Goal: Task Accomplishment & Management: Use online tool/utility

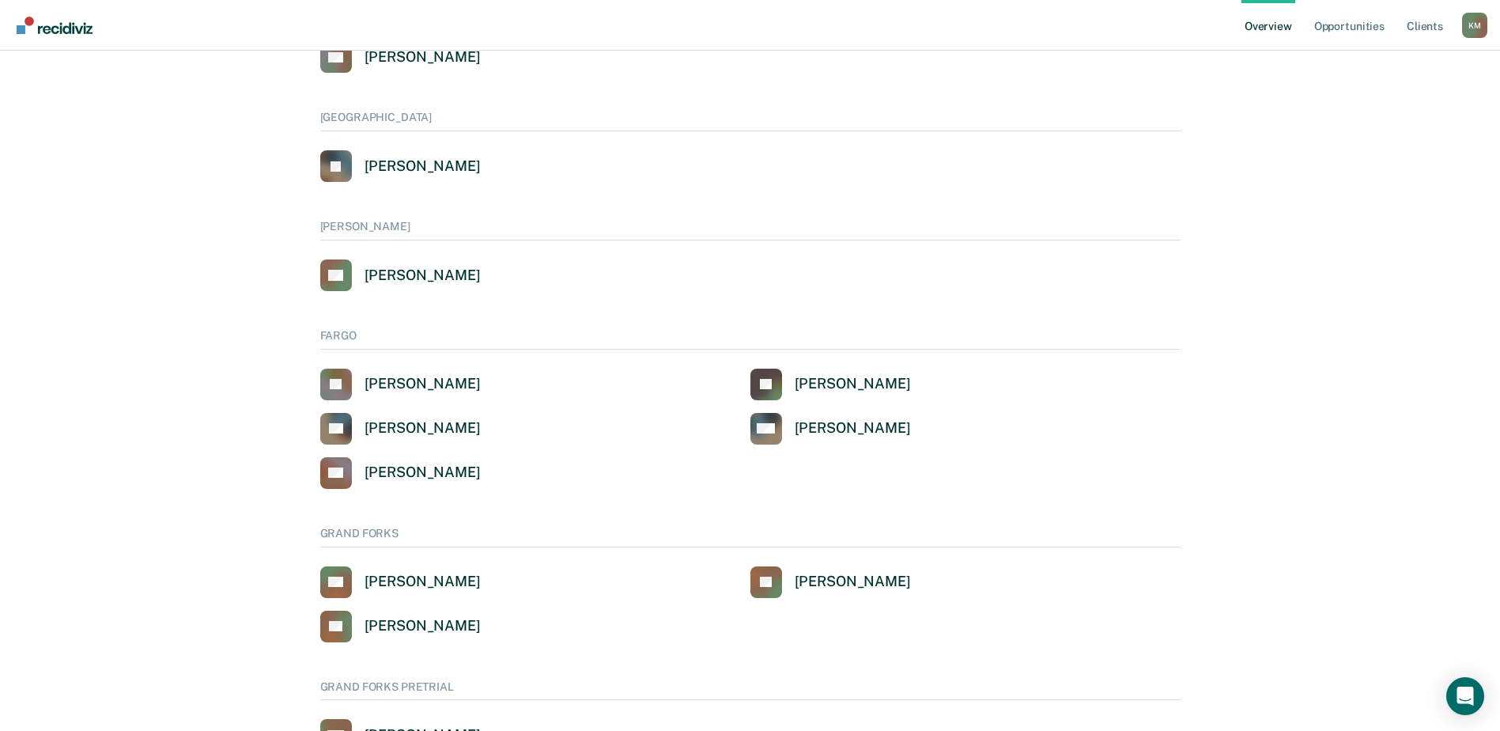
scroll to position [395, 0]
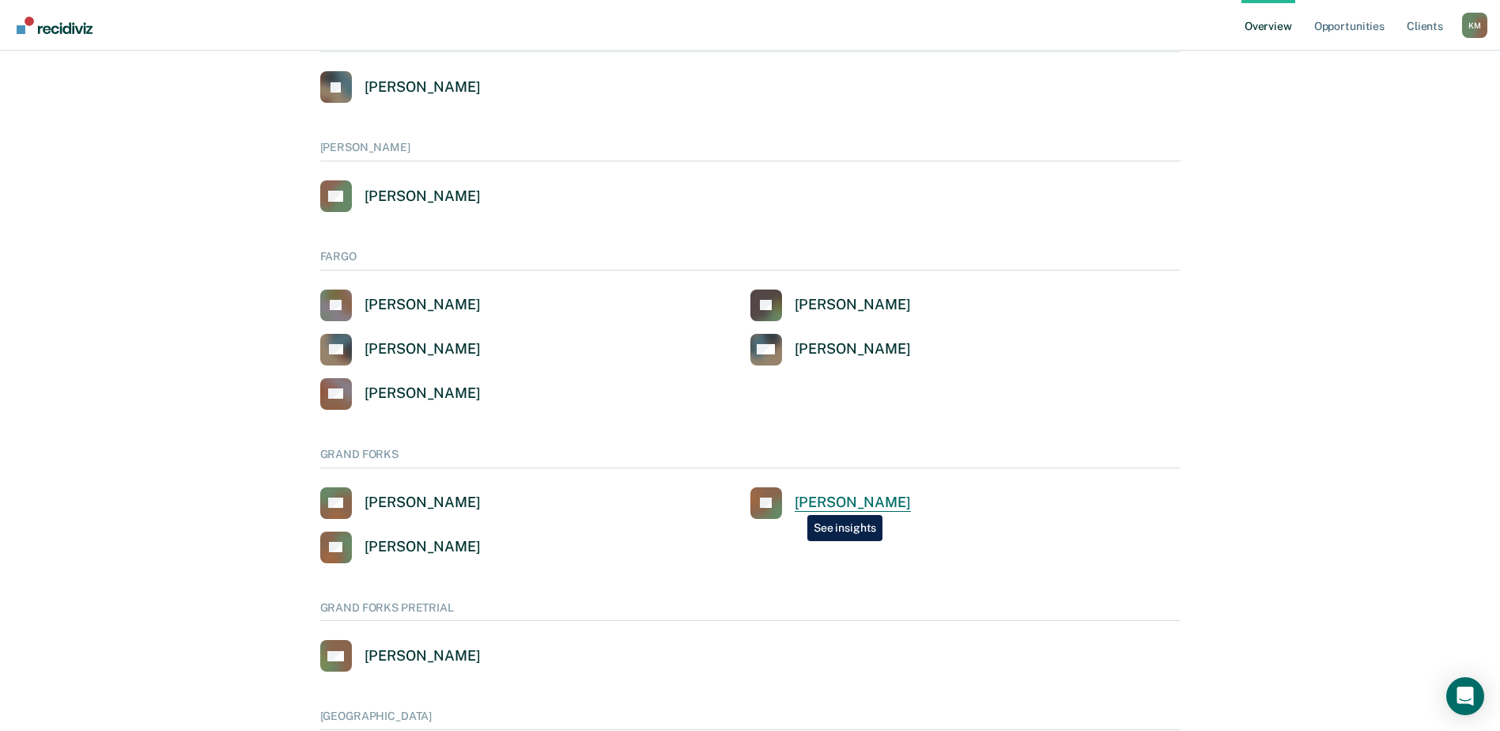
click at [796, 503] on div "John Knutson" at bounding box center [853, 502] width 116 height 18
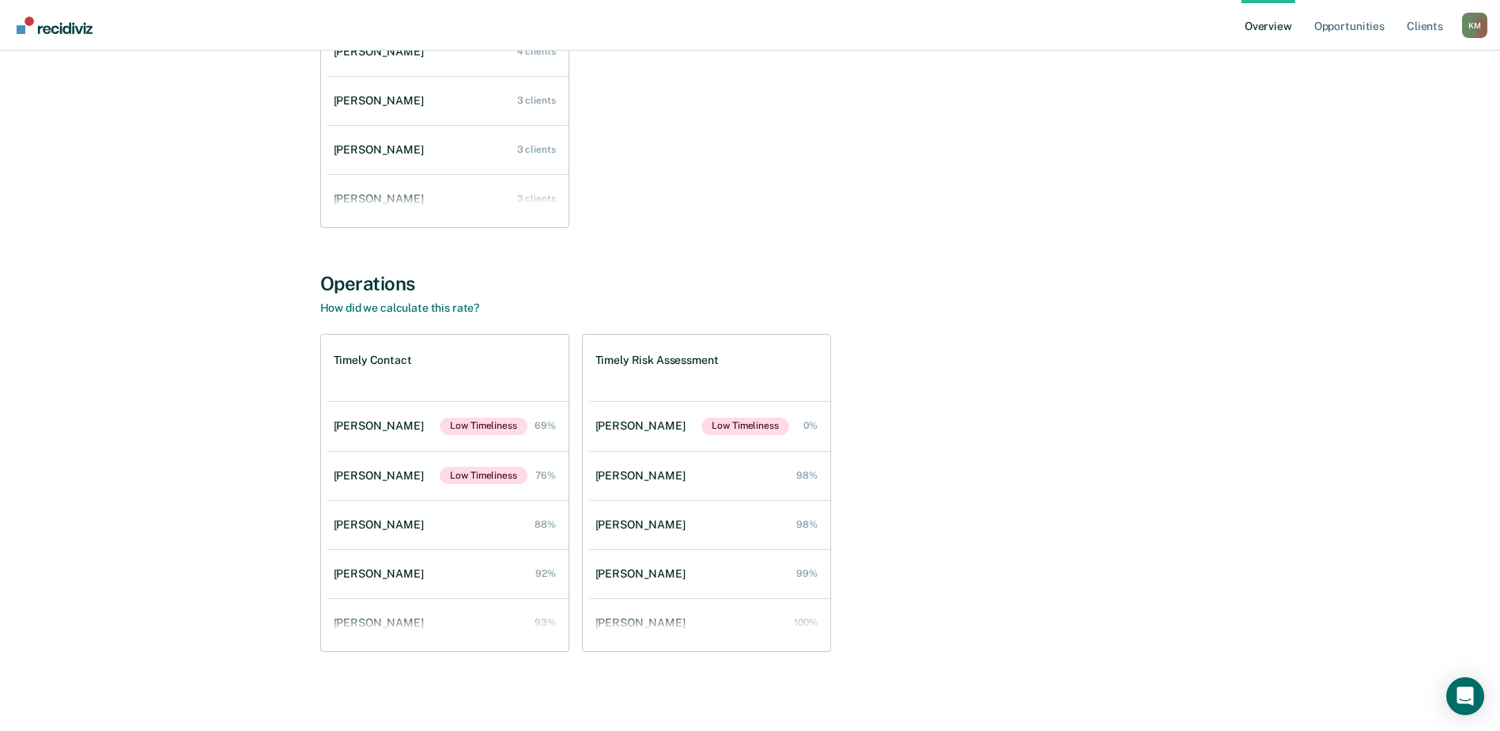
scroll to position [353, 0]
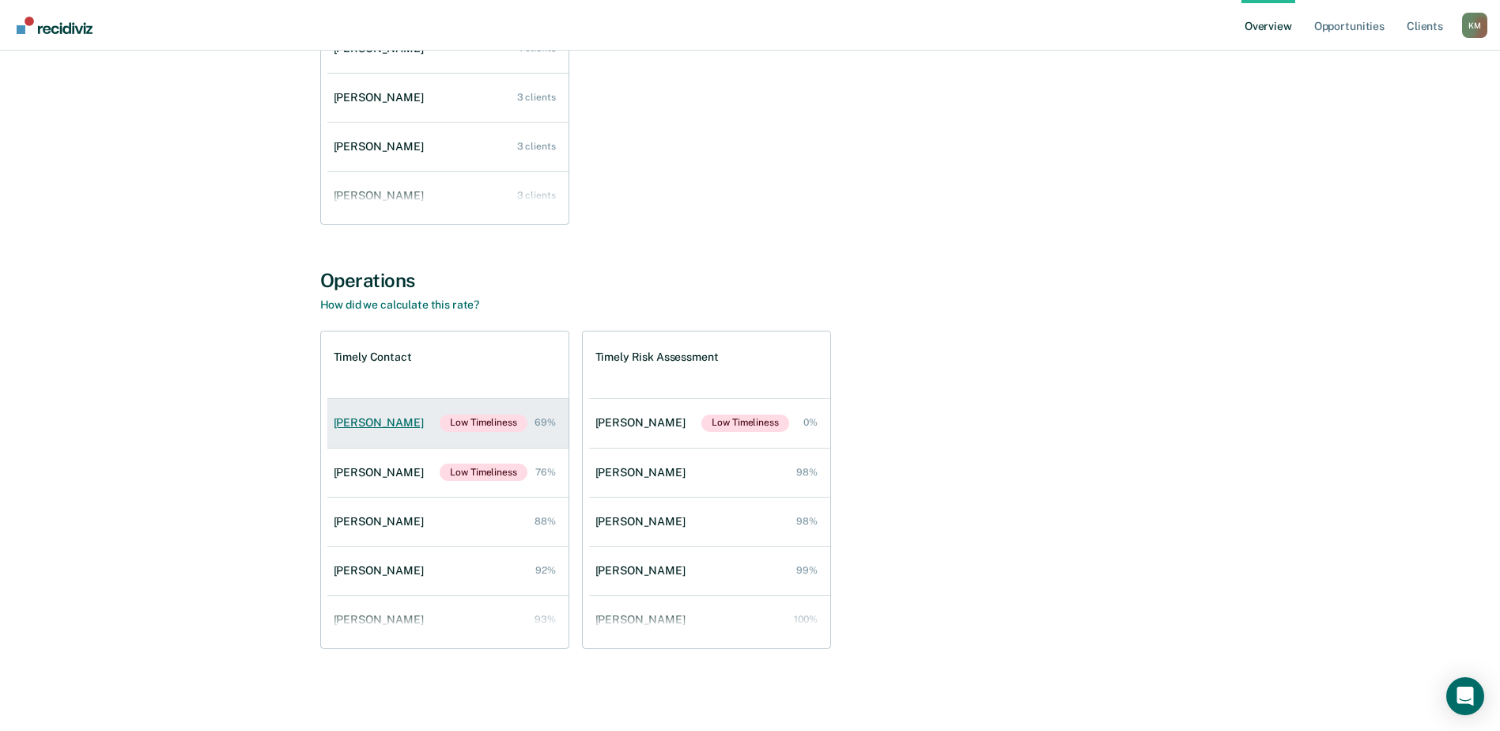
click at [386, 420] on div "John Knutson" at bounding box center [382, 422] width 96 height 13
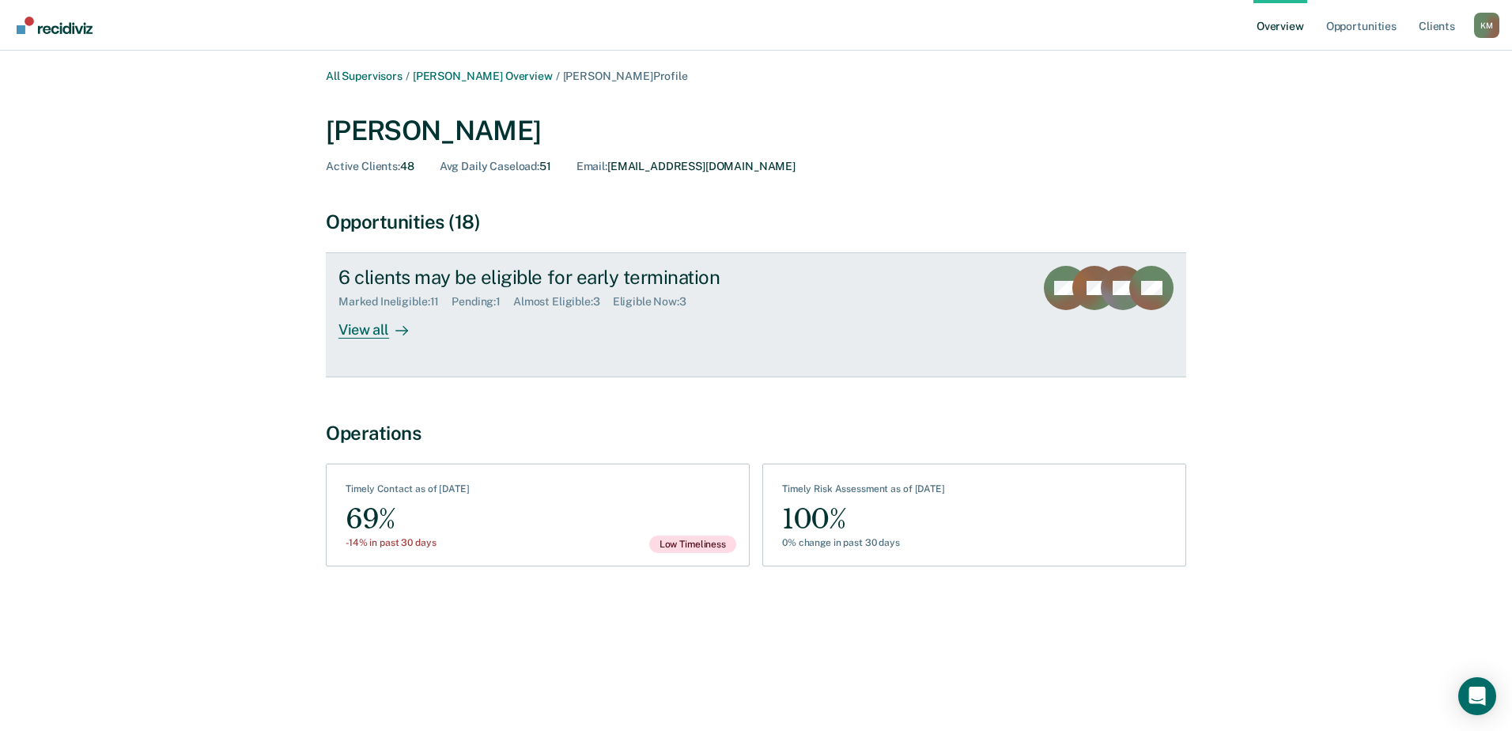
click at [487, 299] on div "Pending : 1" at bounding box center [483, 301] width 62 height 13
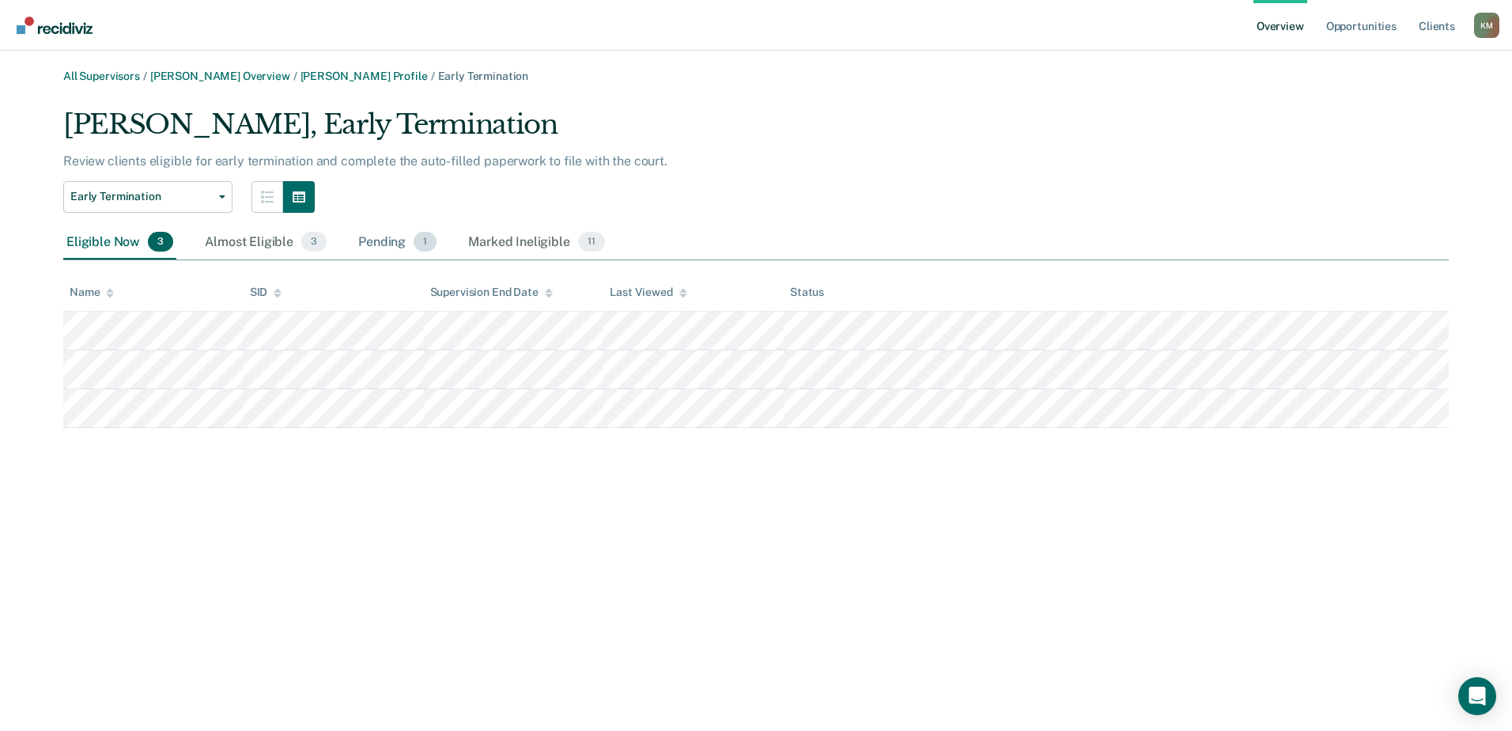
click at [411, 235] on div "Pending 1" at bounding box center [397, 242] width 85 height 35
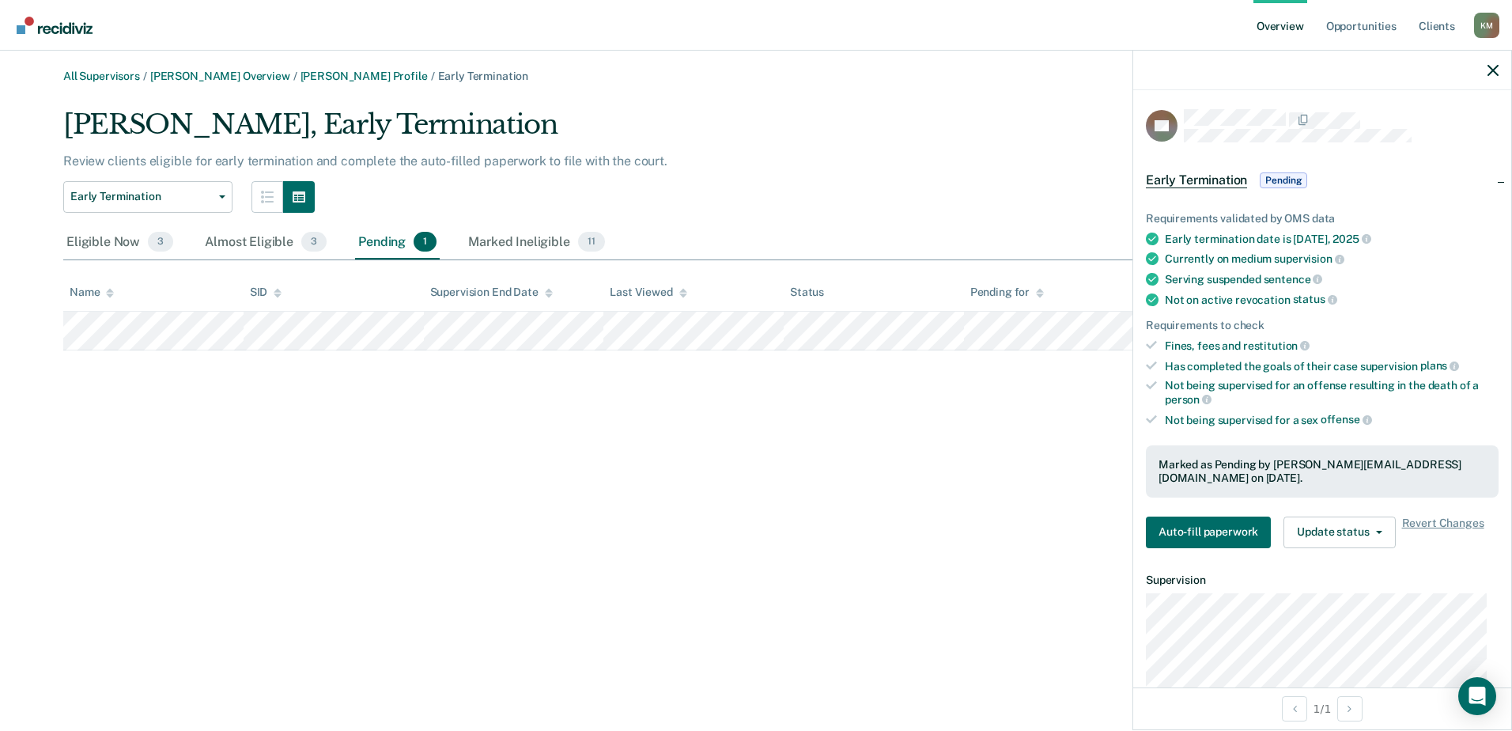
click at [1290, 177] on span "Pending" at bounding box center [1283, 180] width 47 height 16
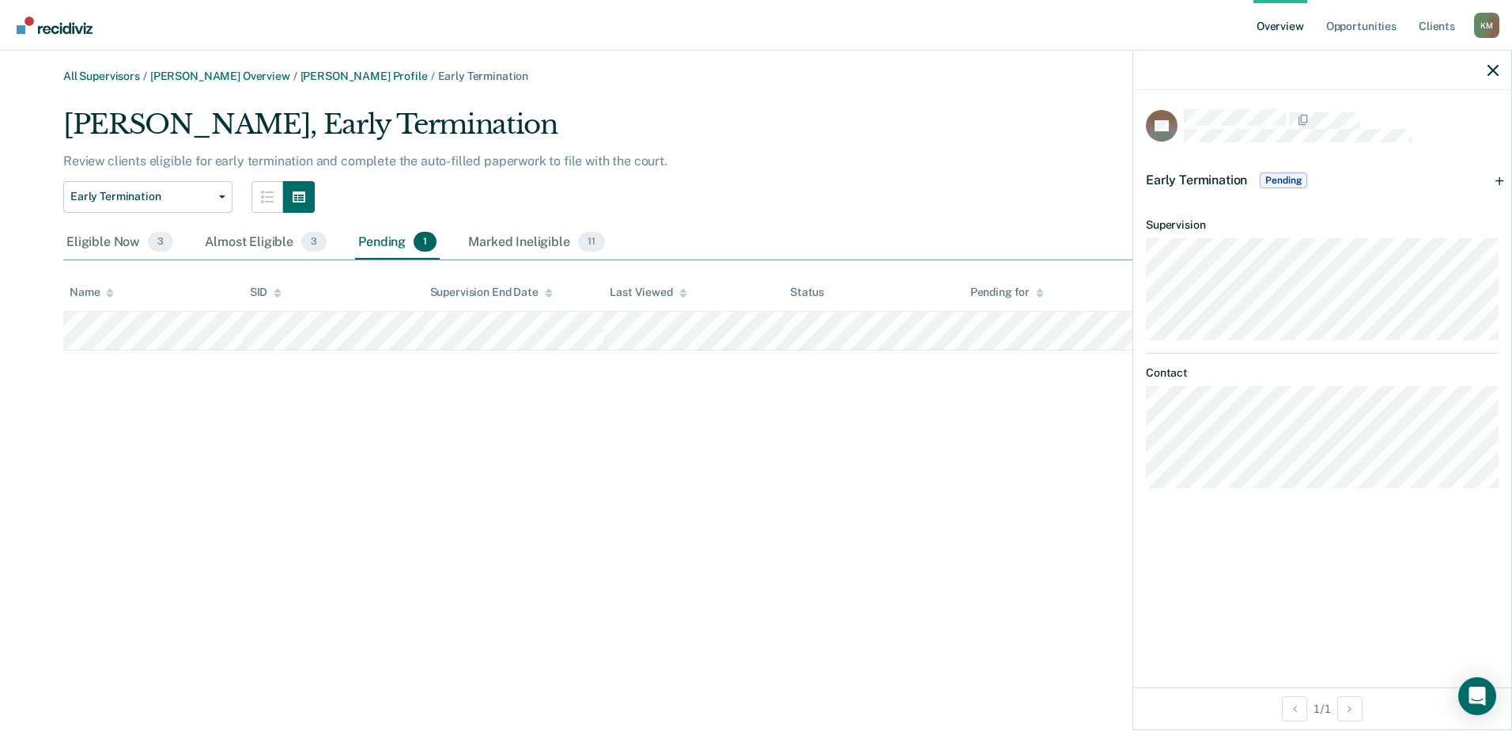
click at [1288, 177] on span "Pending" at bounding box center [1283, 180] width 47 height 16
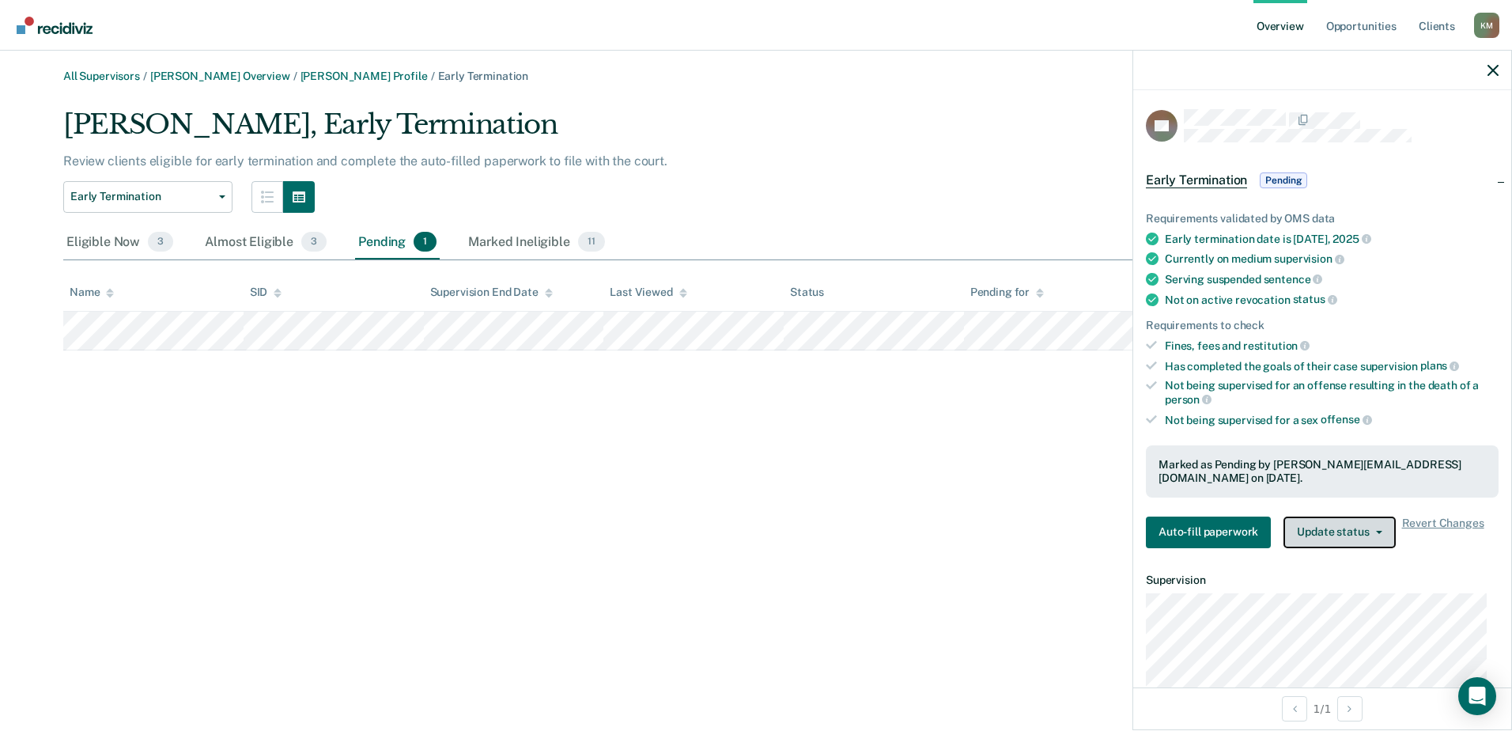
click at [1343, 516] on button "Update status" at bounding box center [1339, 532] width 112 height 32
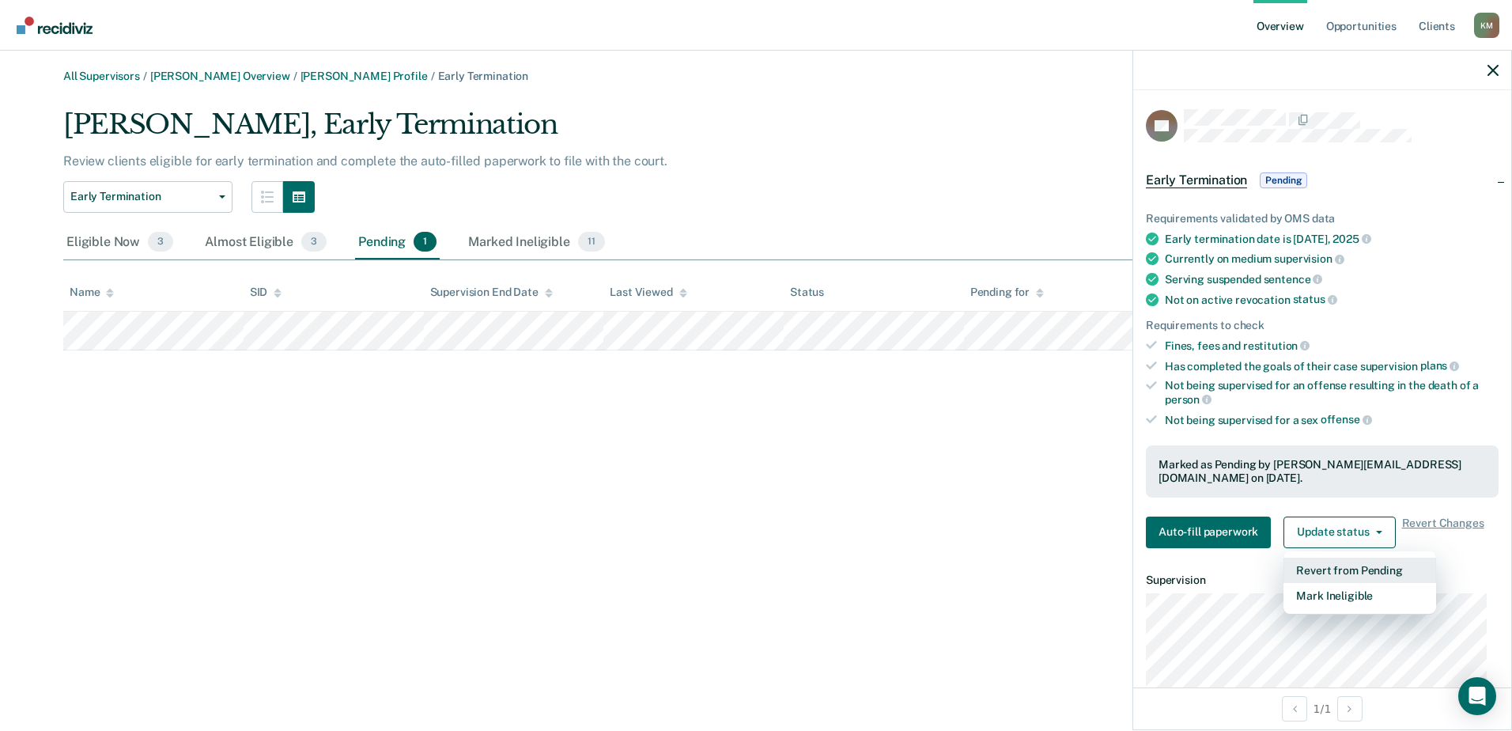
click at [1329, 558] on button "Revert from Pending" at bounding box center [1359, 570] width 153 height 25
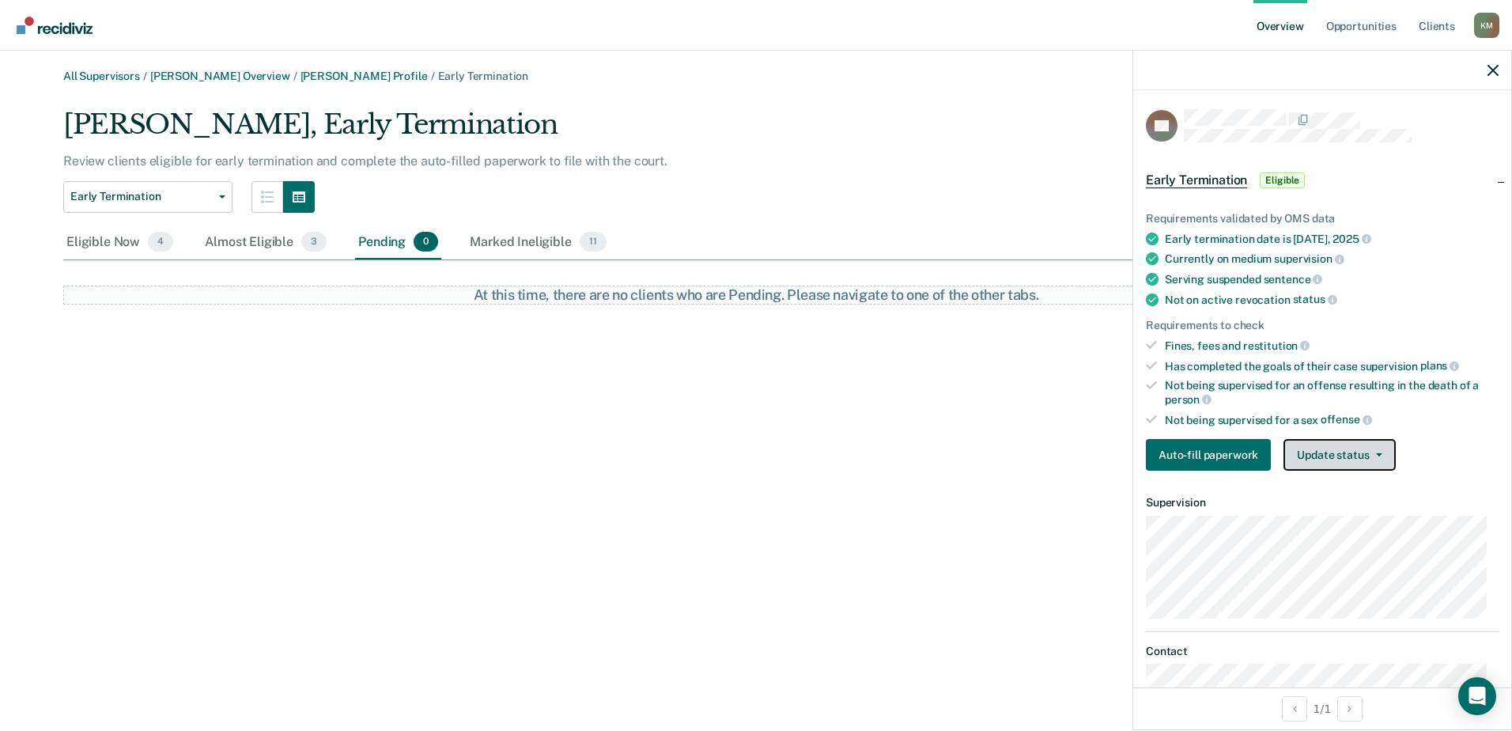
click at [1327, 443] on button "Update status" at bounding box center [1339, 455] width 112 height 32
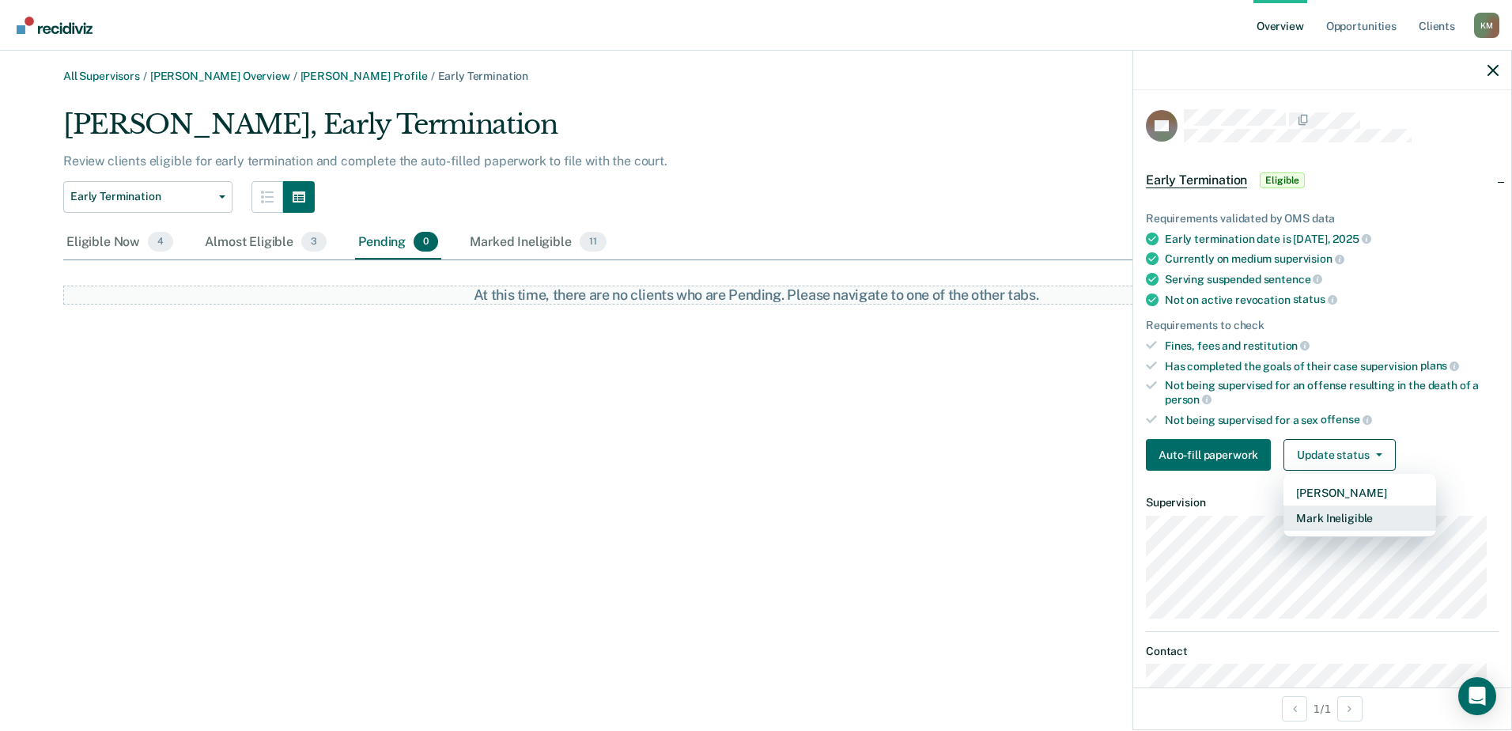
click at [1317, 505] on button "Mark Ineligible" at bounding box center [1359, 517] width 153 height 25
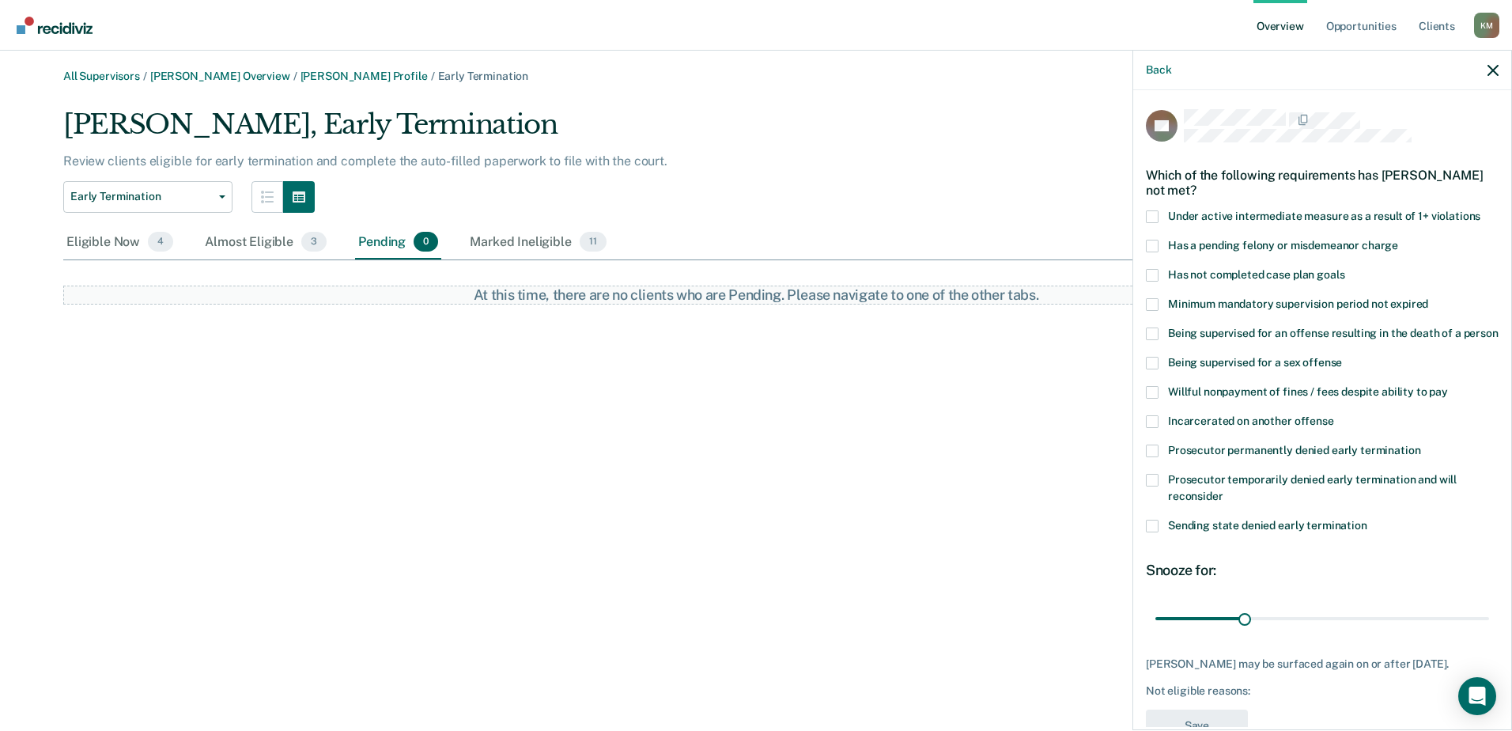
click at [1155, 486] on span at bounding box center [1152, 480] width 13 height 13
click at [1223, 490] on input "Prosecutor temporarily denied early termination and will reconsider" at bounding box center [1223, 490] width 0 height 0
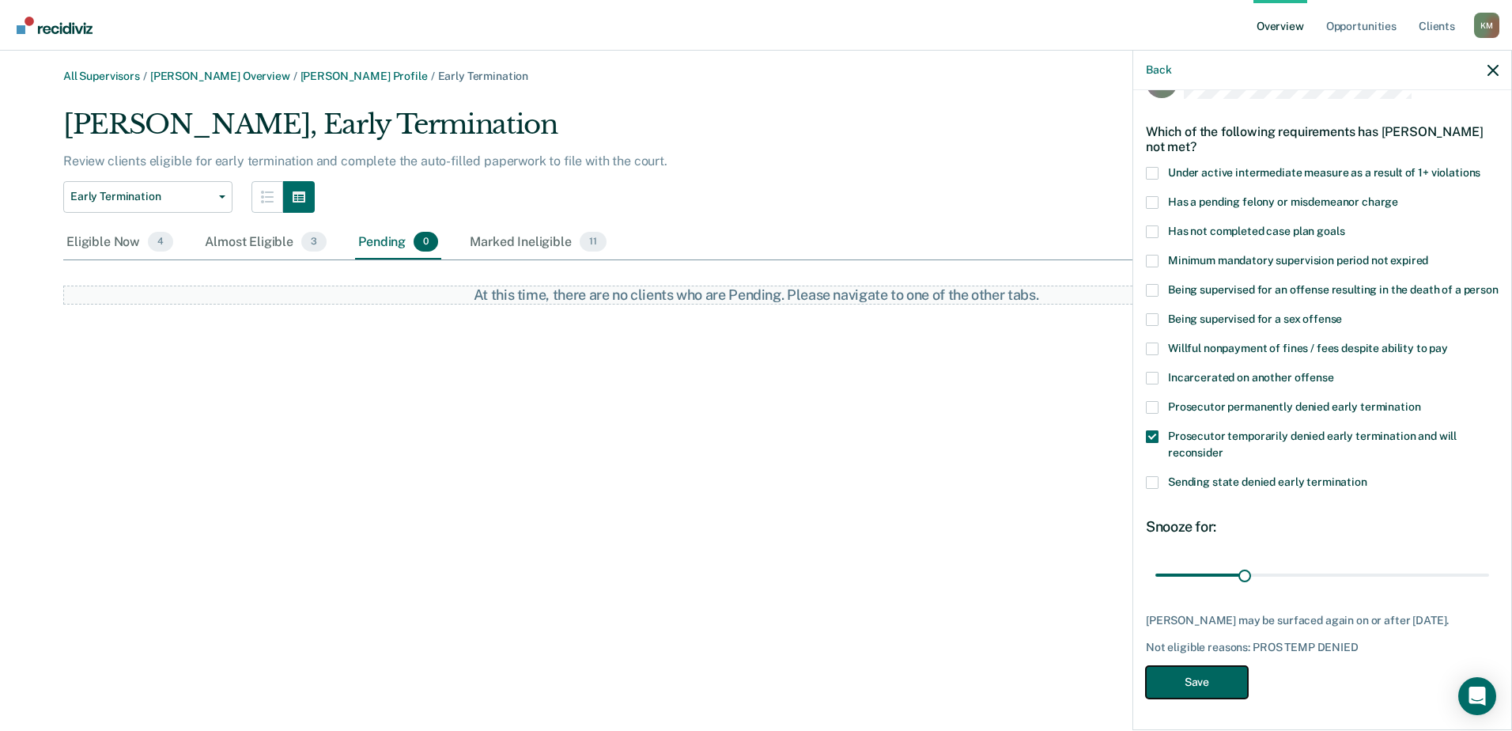
click at [1211, 687] on button "Save" at bounding box center [1197, 682] width 102 height 32
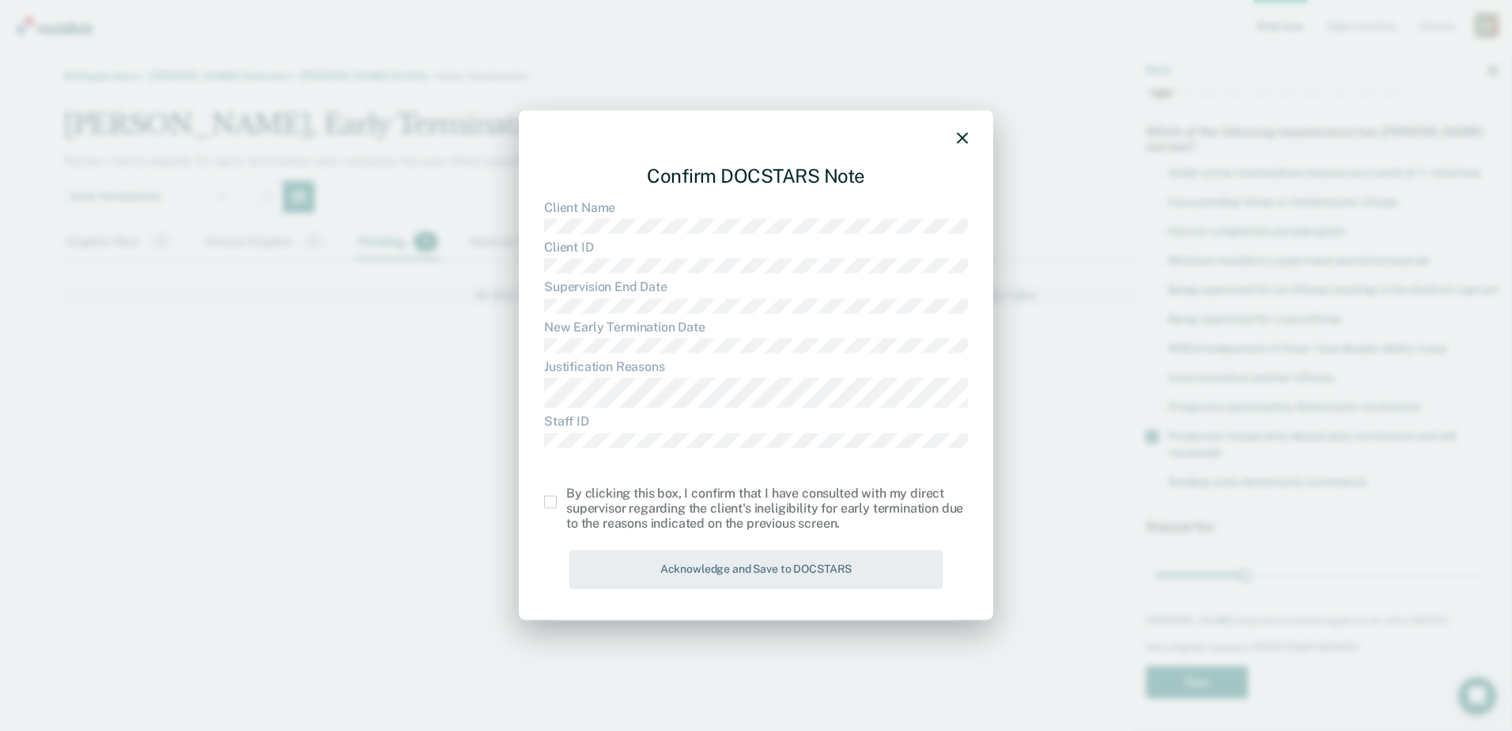
click at [551, 495] on div "By clicking this box, I confirm that I have consulted with my direct supervisor…" at bounding box center [756, 509] width 424 height 46
click at [549, 505] on span at bounding box center [550, 502] width 13 height 13
click at [566, 496] on input "checkbox" at bounding box center [566, 496] width 0 height 0
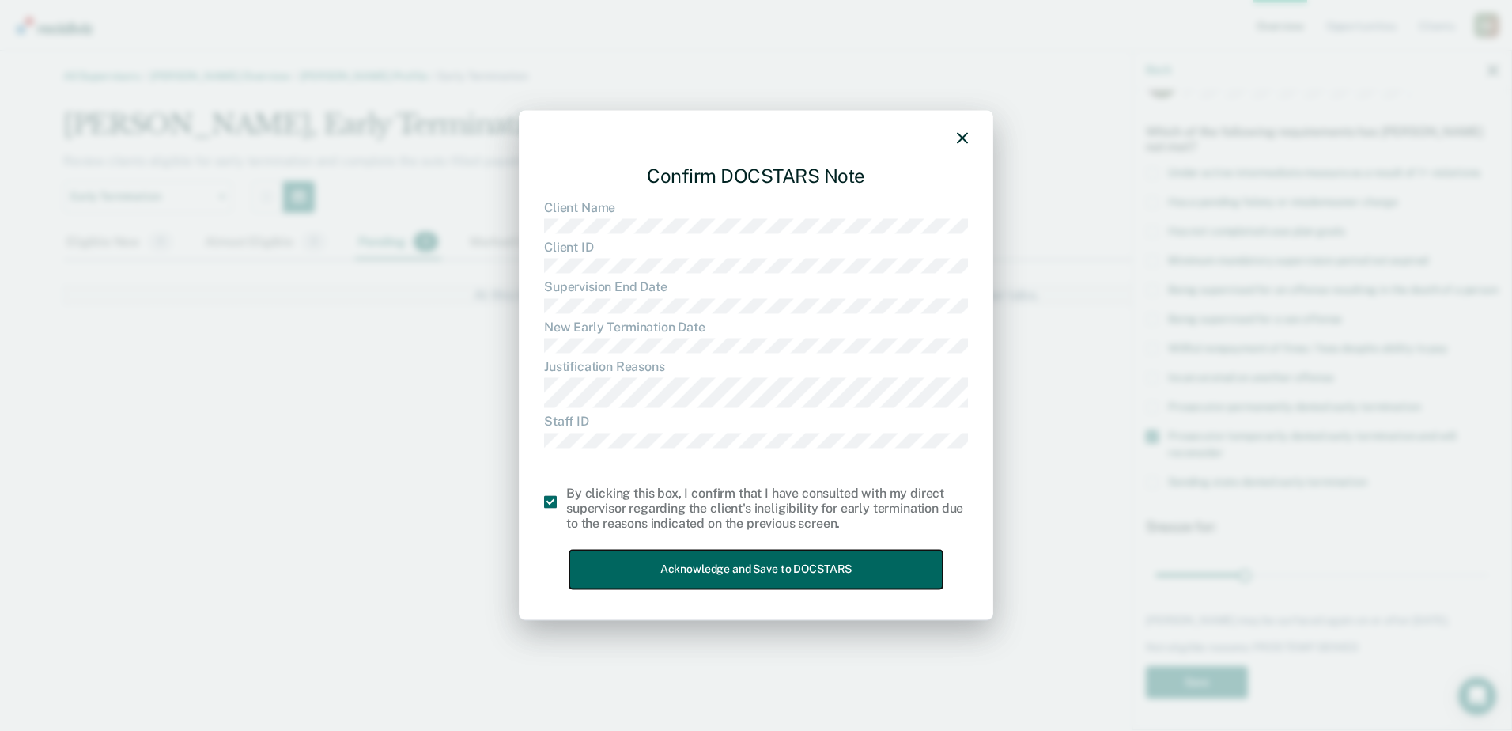
click at [720, 569] on button "Acknowledge and Save to DOCSTARS" at bounding box center [755, 569] width 373 height 39
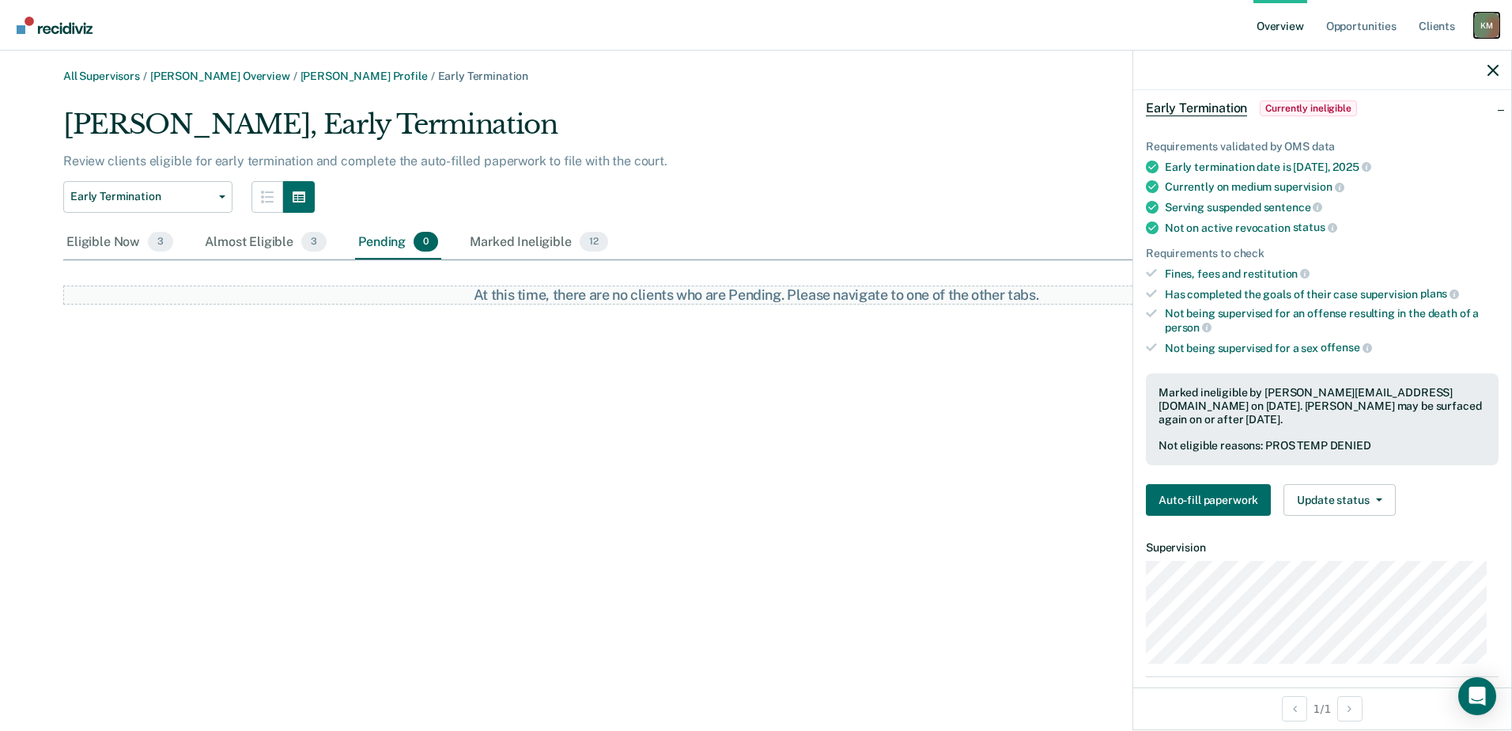
click at [1482, 20] on div "K M" at bounding box center [1486, 25] width 25 height 25
click at [1376, 137] on link "Log Out" at bounding box center [1419, 141] width 134 height 13
